Goal: Find specific page/section

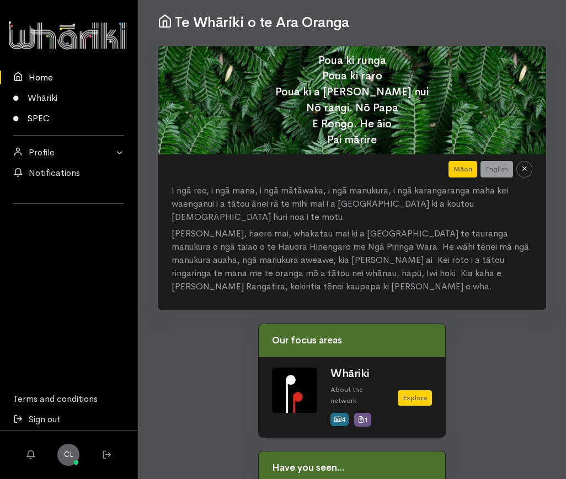
click at [46, 120] on link "SPEC" at bounding box center [68, 118] width 137 height 20
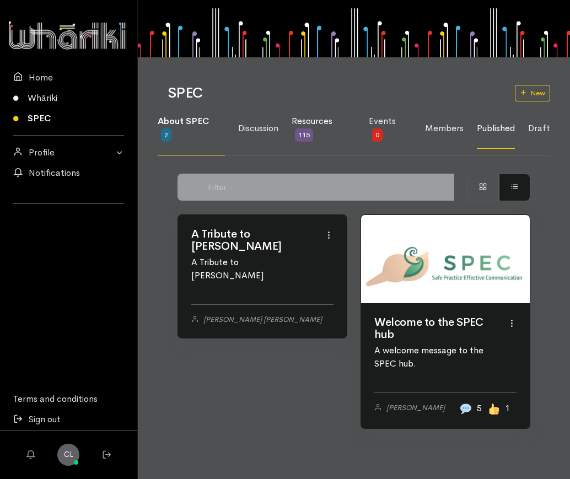
click at [329, 122] on span "Resources" at bounding box center [312, 121] width 41 height 12
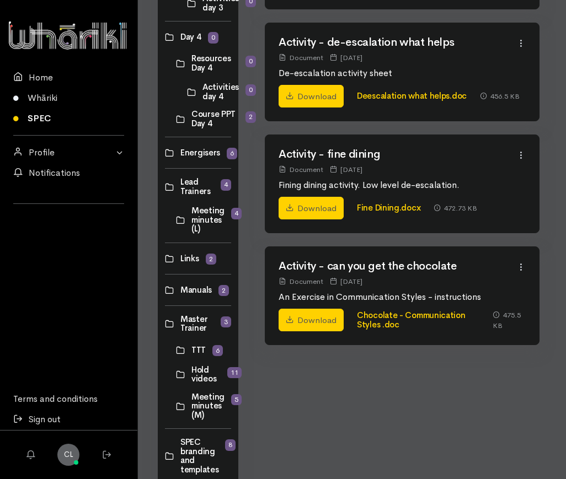
scroll to position [591, 0]
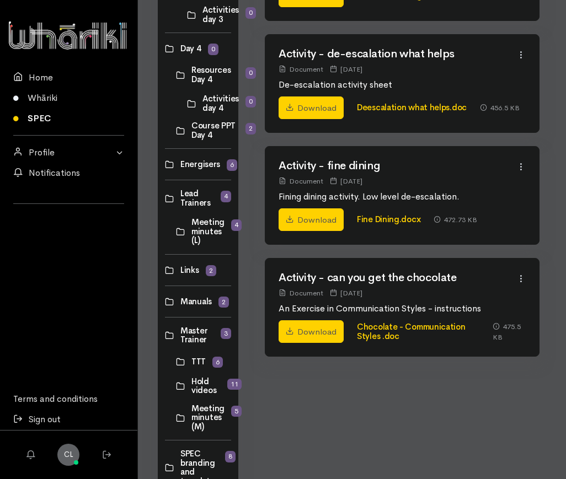
click at [165, 302] on link at bounding box center [165, 302] width 0 height 0
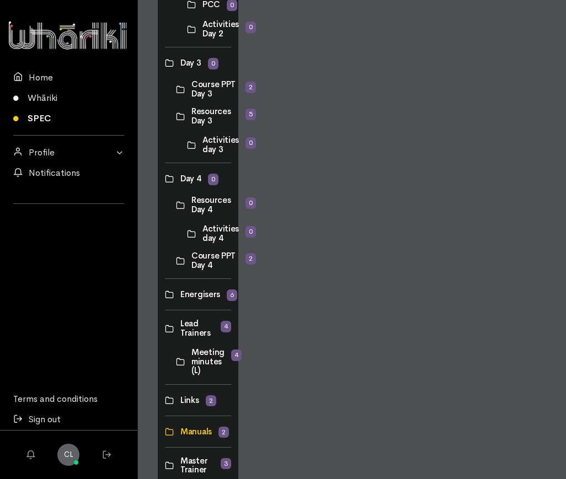
scroll to position [496, 0]
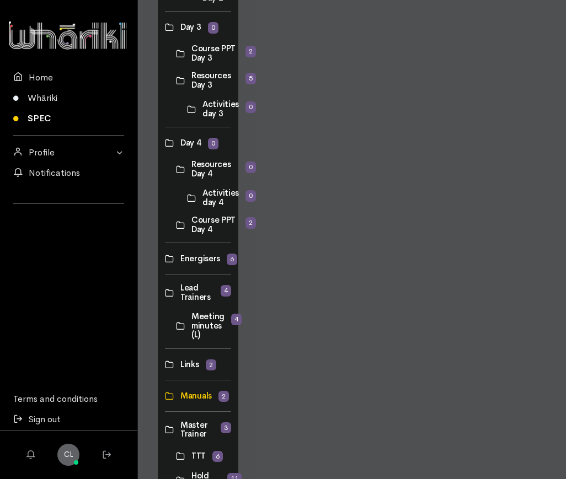
click at [165, 293] on link at bounding box center [165, 293] width 0 height 0
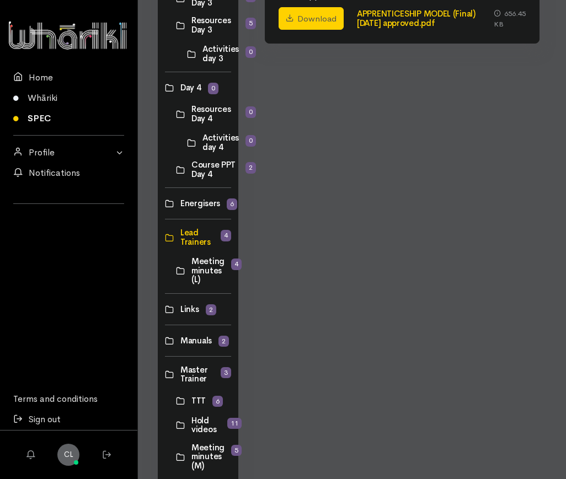
scroll to position [607, 0]
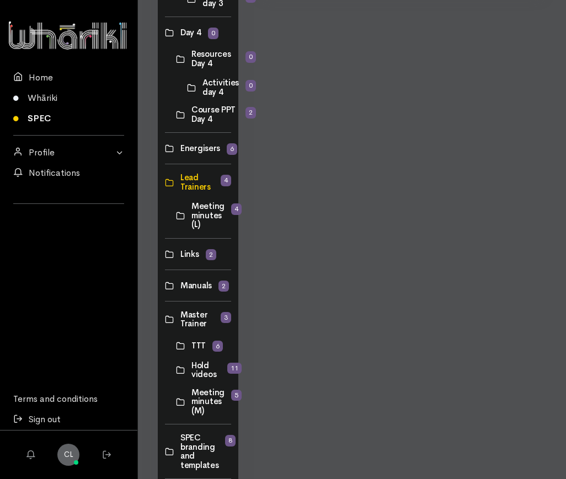
click at [165, 254] on link at bounding box center [165, 254] width 0 height 0
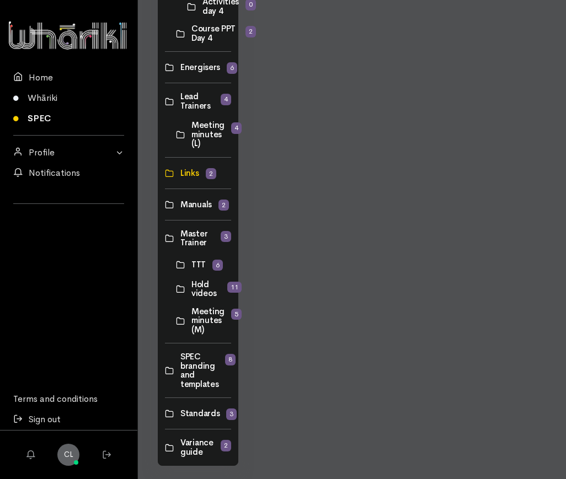
scroll to position [701, 0]
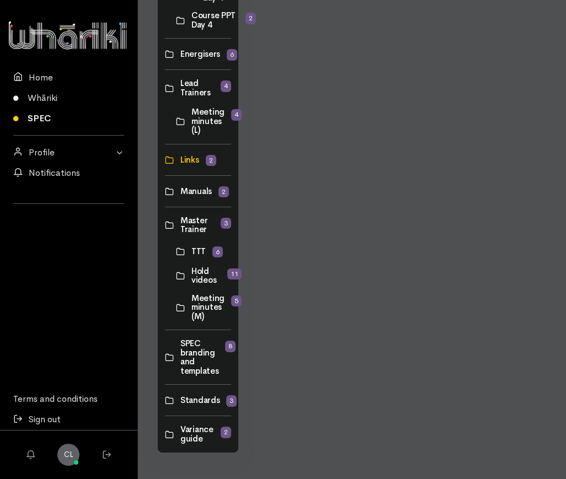
click at [165, 225] on link at bounding box center [165, 225] width 0 height 0
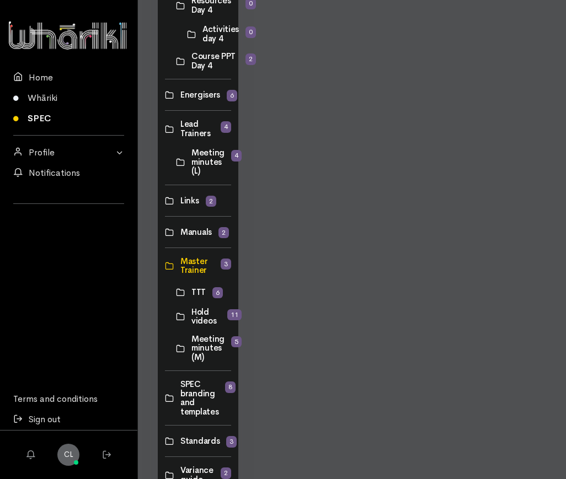
scroll to position [662, 0]
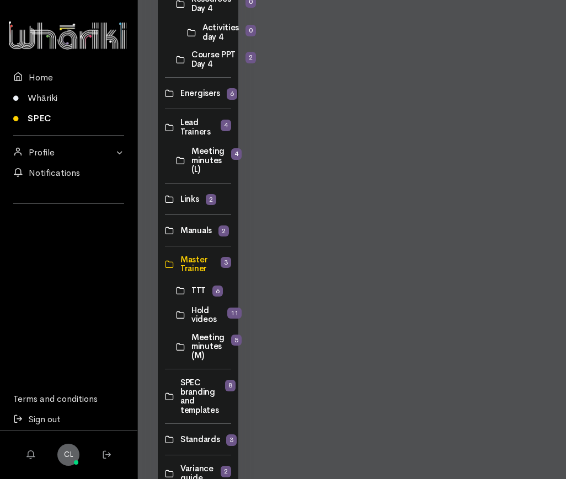
click at [176, 291] on link at bounding box center [176, 291] width 0 height 0
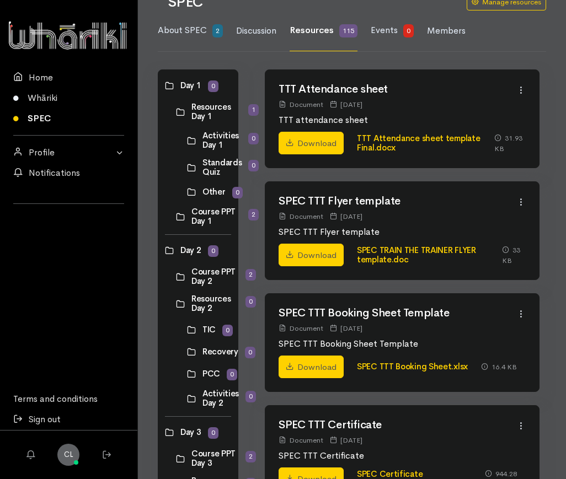
scroll to position [0, 0]
